Goal: Find specific page/section: Find specific page/section

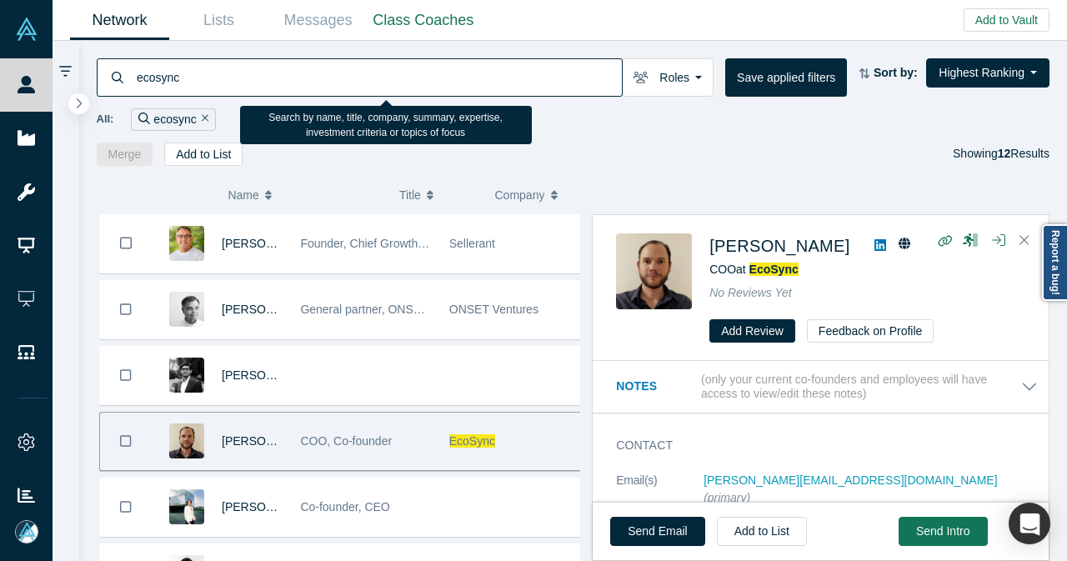
scroll to position [473, 0]
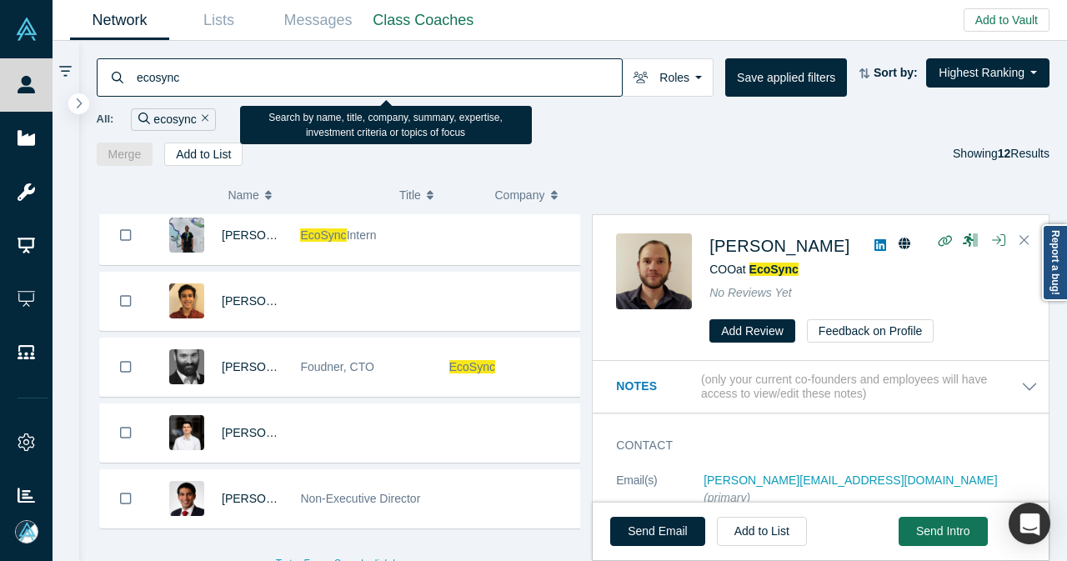
click at [197, 81] on input "ecosync" at bounding box center [378, 77] width 487 height 39
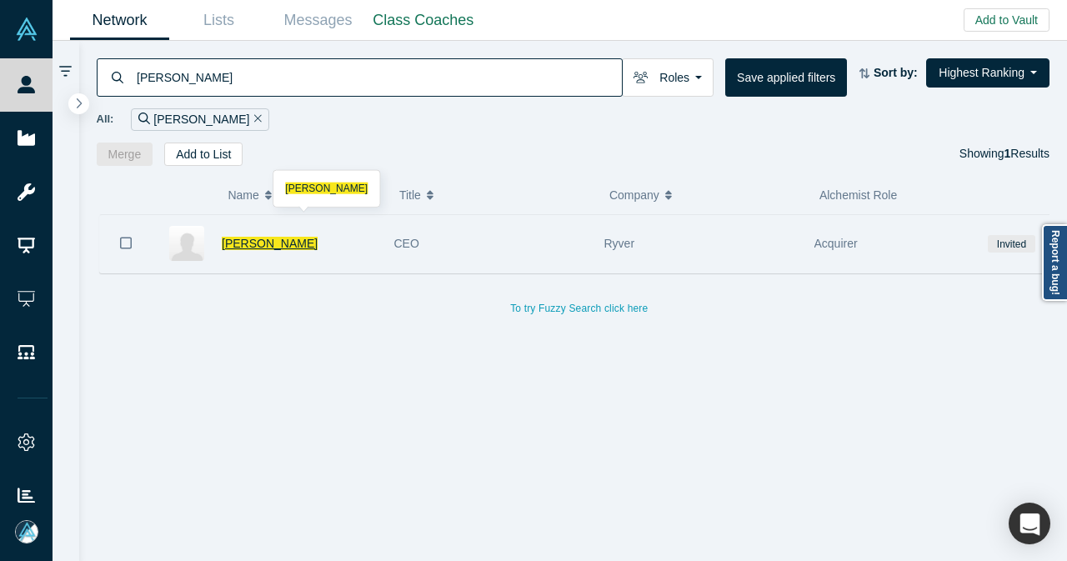
type input "[PERSON_NAME]"
click at [247, 241] on span "[PERSON_NAME]" at bounding box center [270, 243] width 96 height 13
